Goal: Transaction & Acquisition: Subscribe to service/newsletter

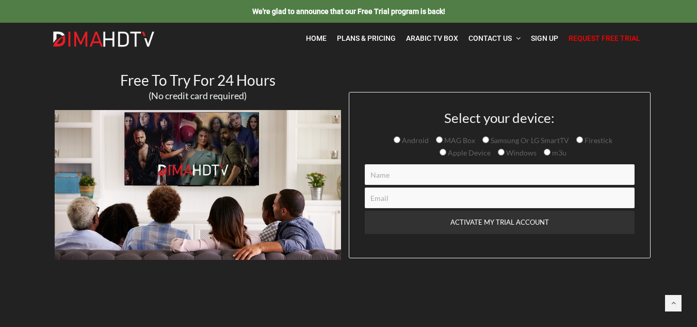
click at [528, 175] on input "Contact form" at bounding box center [500, 174] width 270 height 21
click at [530, 193] on input "Contact form" at bounding box center [500, 197] width 270 height 21
type input "jorgicpavle56@gmail.com"
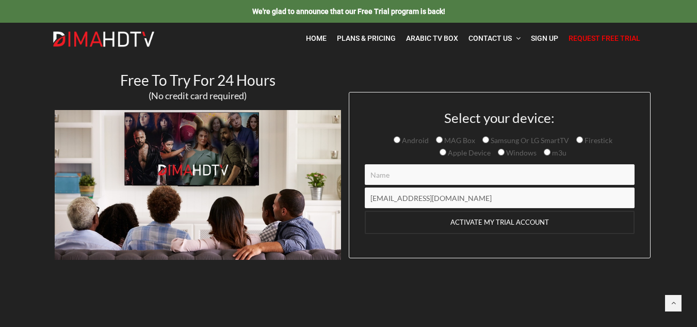
click at [485, 222] on input "ACTIVATE MY TRIAL ACCOUNT" at bounding box center [500, 221] width 270 height 23
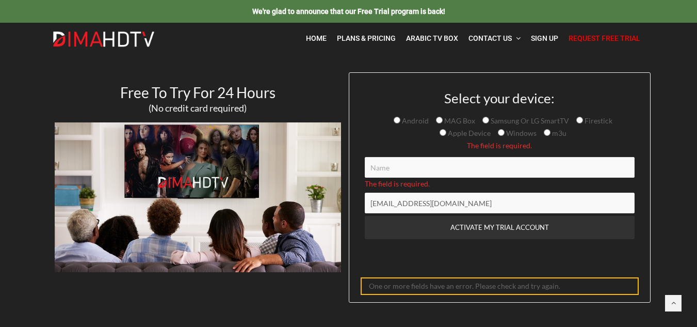
click at [582, 38] on span "Request Free Trial" at bounding box center [604, 38] width 72 height 8
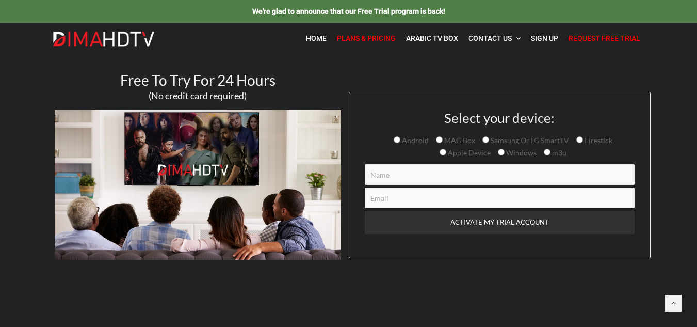
click at [382, 36] on span "Plans & Pricing" at bounding box center [366, 38] width 59 height 8
